Goal: Transaction & Acquisition: Obtain resource

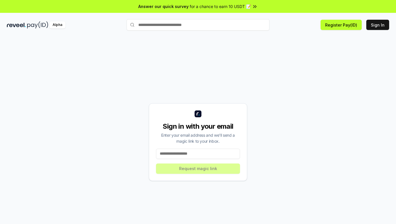
click at [202, 153] on input at bounding box center [198, 154] width 84 height 10
type input "*"
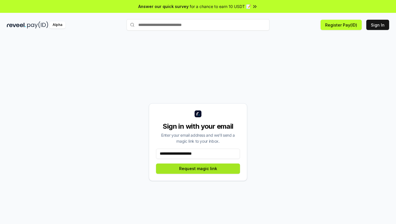
type input "**********"
click at [205, 170] on button "Request magic link" at bounding box center [198, 169] width 84 height 10
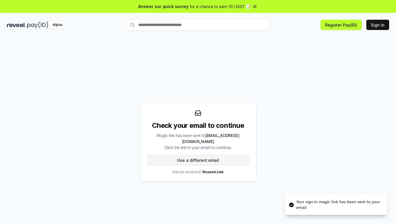
click at [194, 157] on button "Use a different email" at bounding box center [198, 160] width 102 height 10
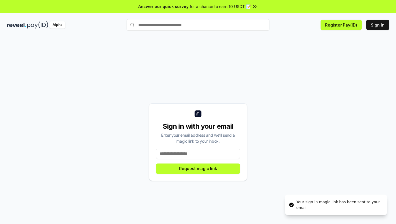
click at [196, 151] on input at bounding box center [198, 154] width 84 height 10
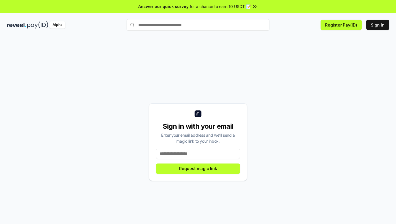
drag, startPoint x: 199, startPoint y: 80, endPoint x: 188, endPoint y: 47, distance: 35.0
click at [199, 79] on div "Sign in with your email Enter your email address and we’ll send a magic link to…" at bounding box center [198, 142] width 382 height 197
click at [164, 23] on input "text" at bounding box center [198, 24] width 143 height 11
click at [19, 23] on img at bounding box center [16, 24] width 19 height 7
click at [63, 25] on div "Alpha" at bounding box center [57, 24] width 16 height 7
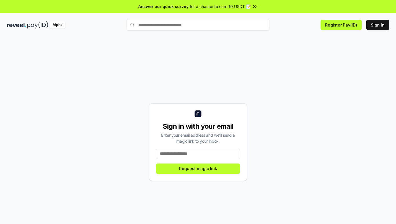
click at [56, 25] on div "Alpha" at bounding box center [57, 24] width 16 height 7
click at [213, 14] on div "Answer our quick survey for a chance to earn 10 USDT 📝 Alpha Register Pay(ID) S…" at bounding box center [198, 120] width 396 height 240
click at [223, 9] on span "for a chance to earn 10 USDT 📝" at bounding box center [220, 6] width 61 height 6
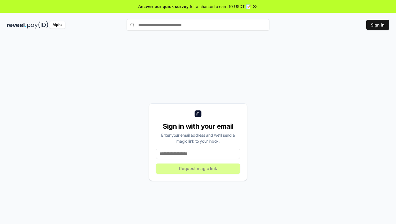
drag, startPoint x: 0, startPoint y: 0, endPoint x: 265, endPoint y: 51, distance: 269.6
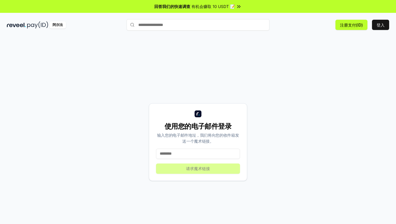
click at [235, 43] on div "使用您的电子邮件登录 输入您的电子邮件地址，我们将向您的收件箱发送一个魔术链接。 请求魔术链接" at bounding box center [198, 136] width 396 height 208
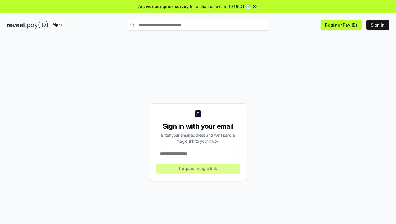
click at [297, 77] on div "Sign in with your email Enter your email address and we’ll send a magic link to…" at bounding box center [198, 142] width 382 height 197
click at [380, 23] on button "Sign In" at bounding box center [377, 25] width 23 height 10
click at [50, 24] on div "Alpha" at bounding box center [57, 24] width 16 height 7
click at [52, 26] on div "Alpha" at bounding box center [57, 24] width 16 height 7
click at [198, 156] on input at bounding box center [198, 154] width 84 height 10
